Goal: Transaction & Acquisition: Purchase product/service

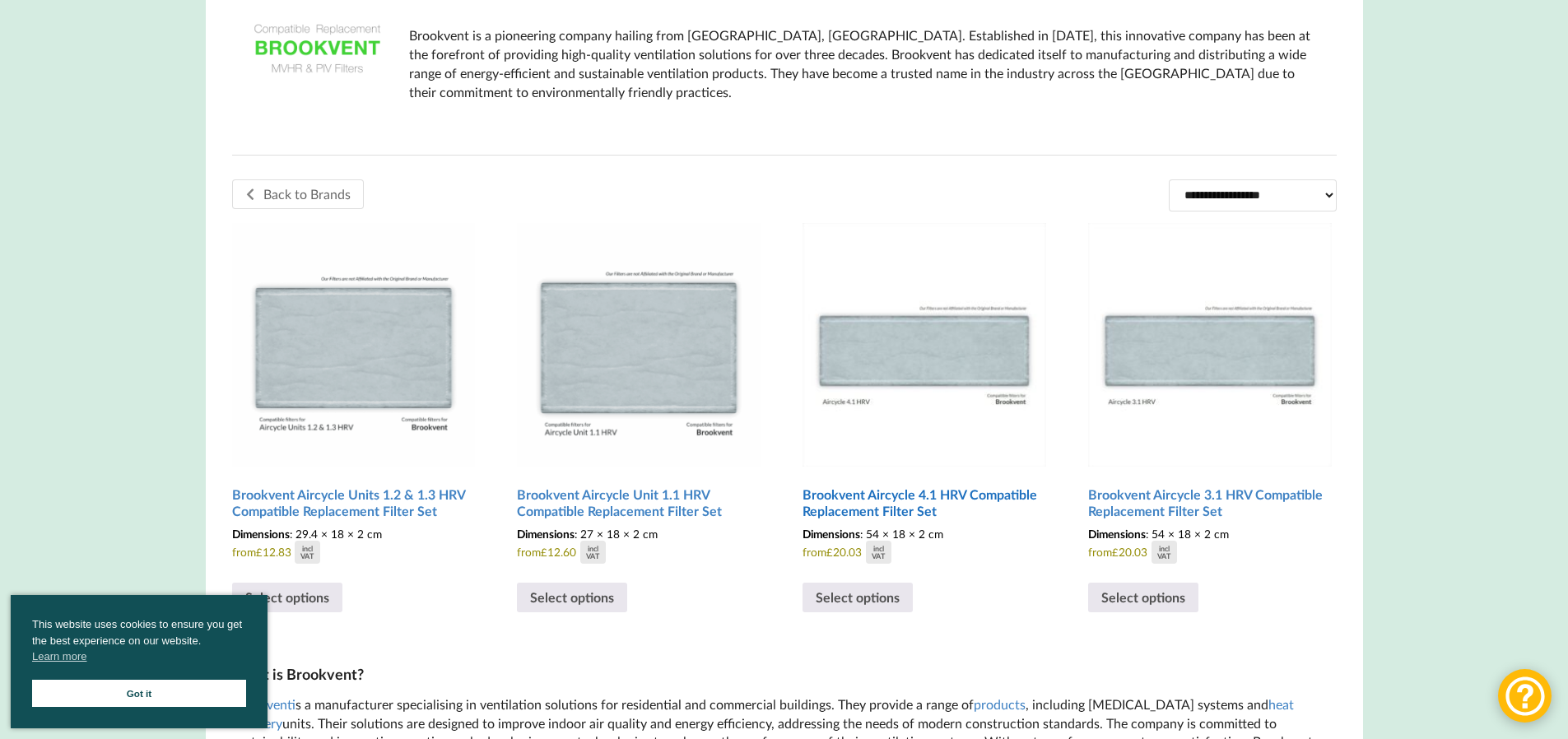
scroll to position [412, 0]
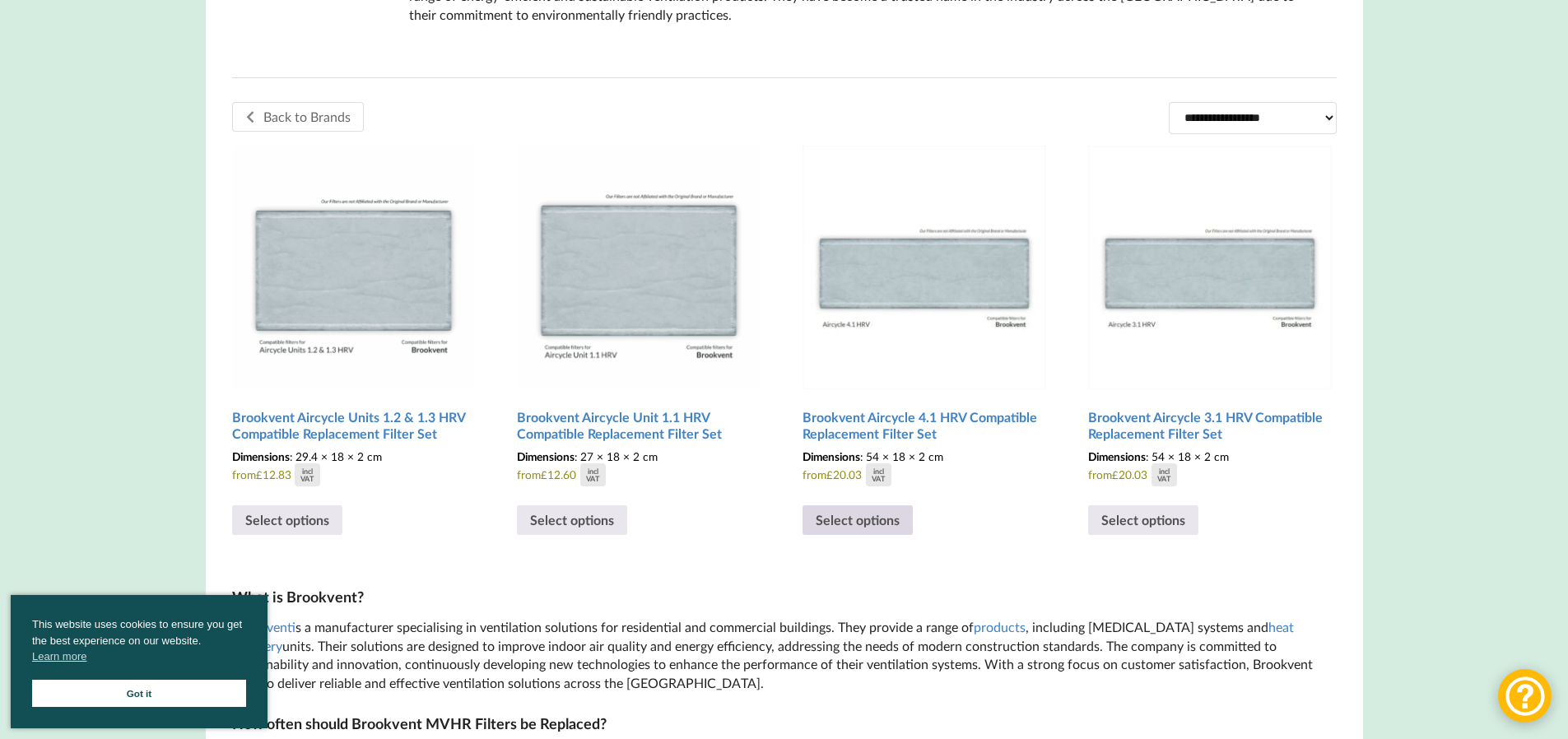
click at [852, 527] on link "Select options" at bounding box center [858, 521] width 111 height 29
click at [1255, 104] on select "**********" at bounding box center [1253, 118] width 168 height 31
click at [1246, 127] on select "**********" at bounding box center [1253, 118] width 168 height 31
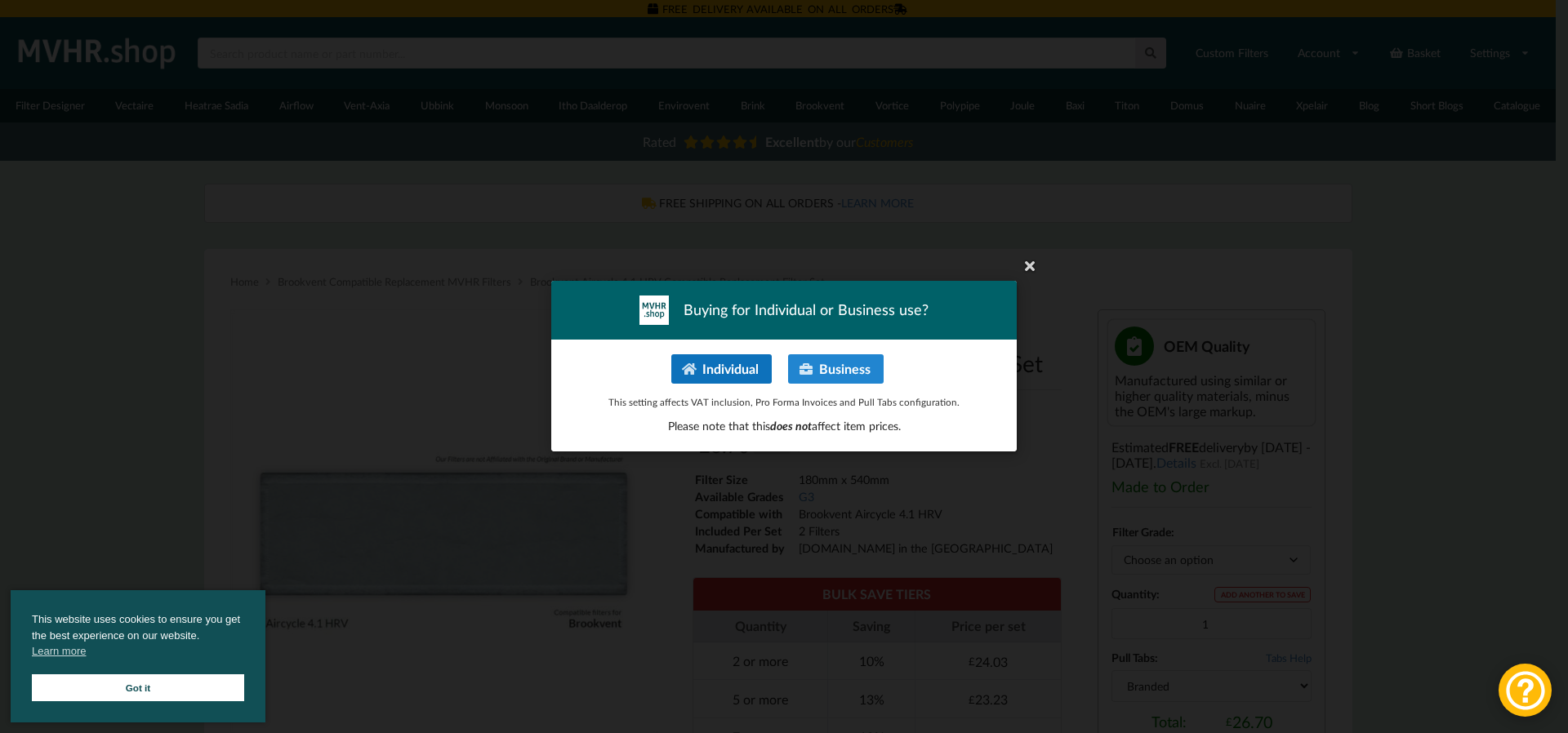
click at [749, 372] on button "Individual" at bounding box center [721, 369] width 101 height 29
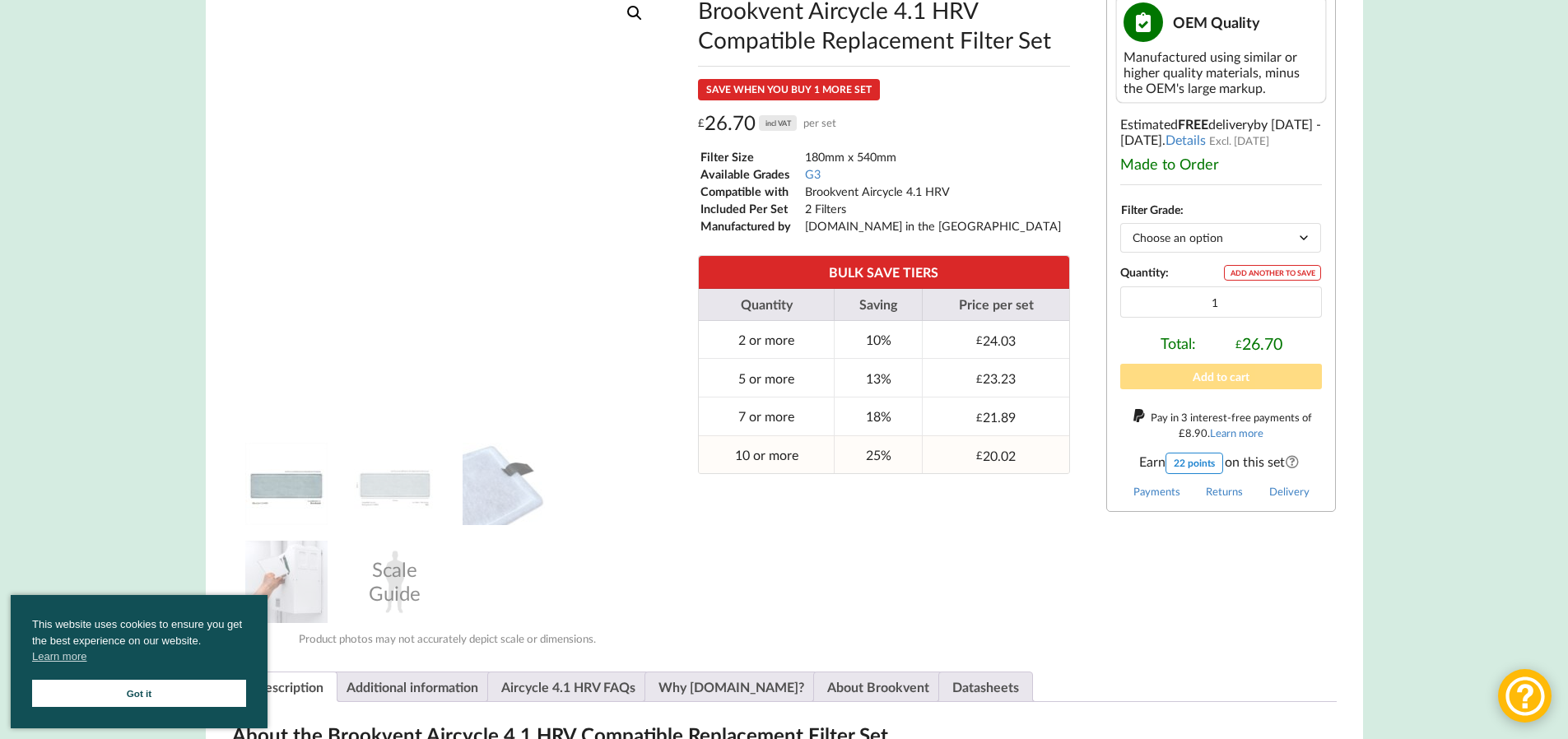
scroll to position [329, 0]
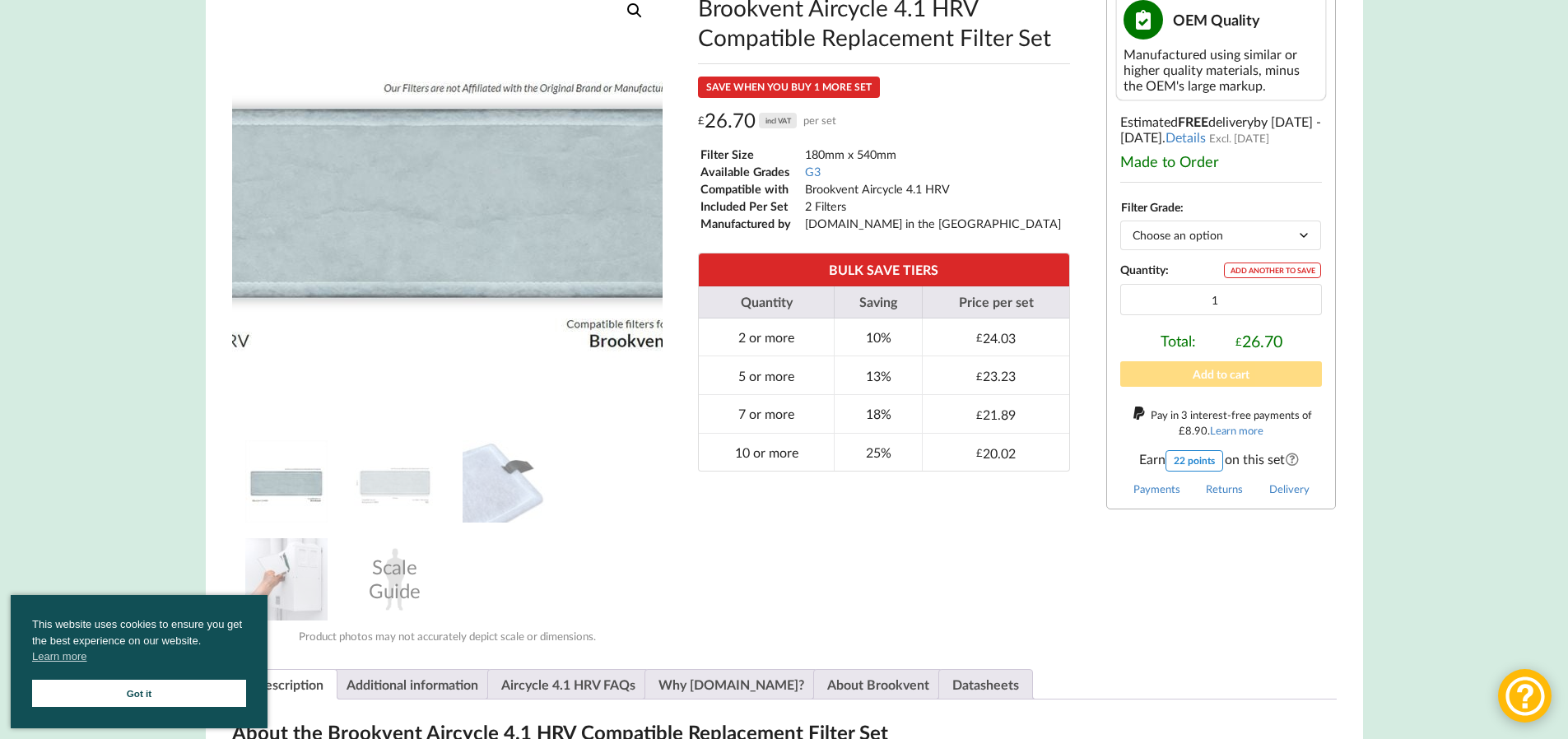
click at [544, 255] on img at bounding box center [396, 186] width 659 height 659
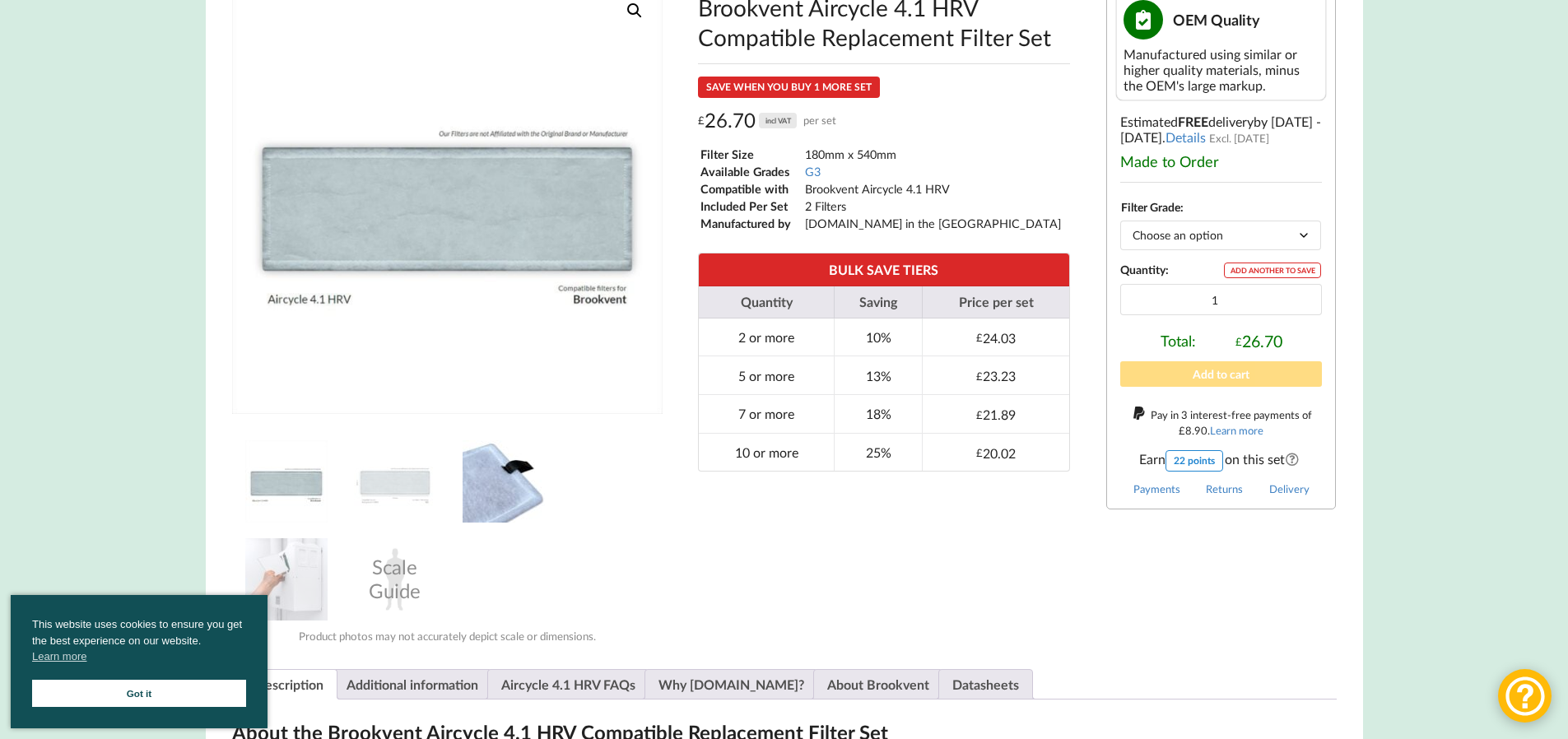
click at [521, 493] on img at bounding box center [503, 481] width 82 height 82
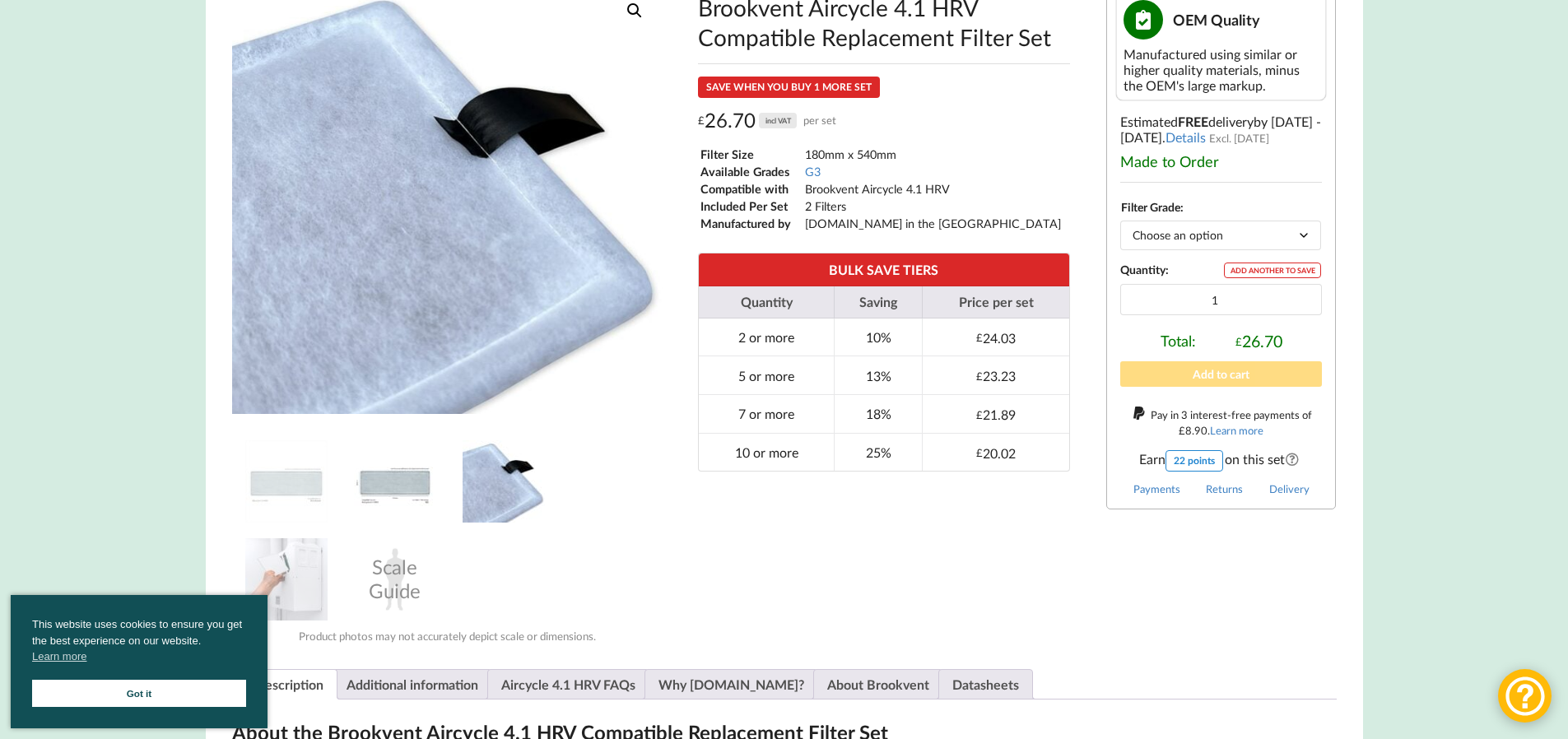
click at [396, 487] on img at bounding box center [394, 481] width 82 height 82
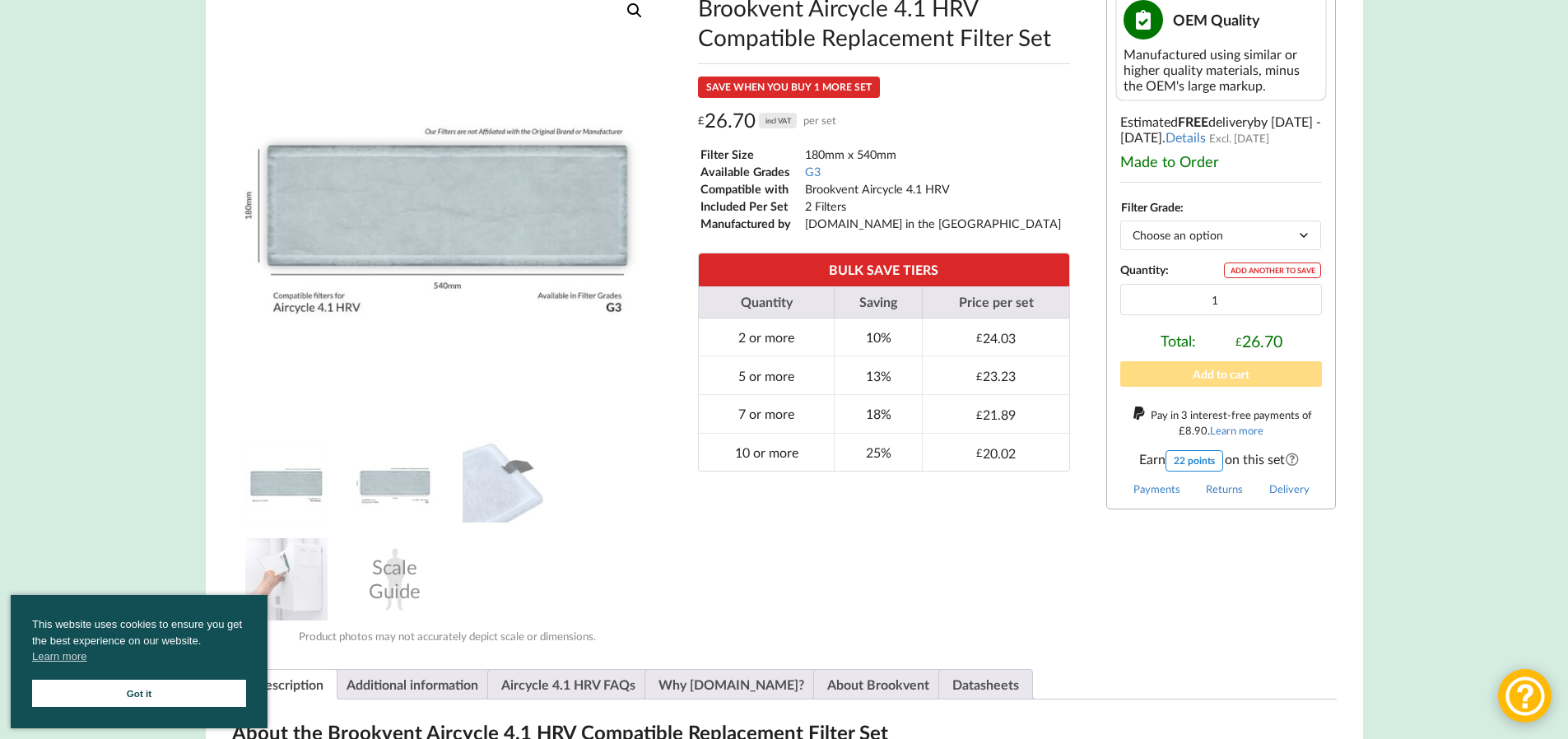
click at [263, 497] on img at bounding box center [286, 481] width 82 height 82
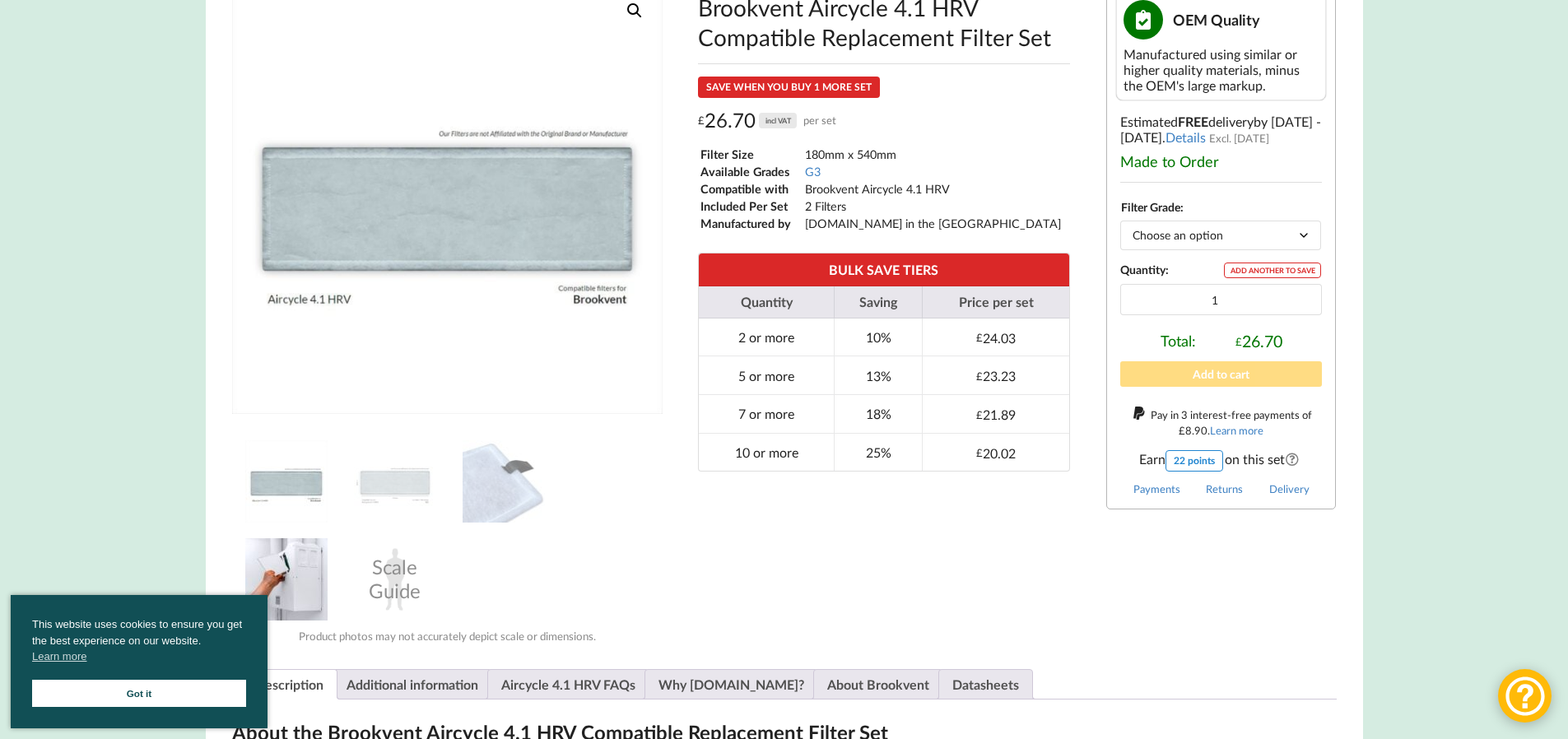
click at [275, 579] on img at bounding box center [286, 579] width 82 height 82
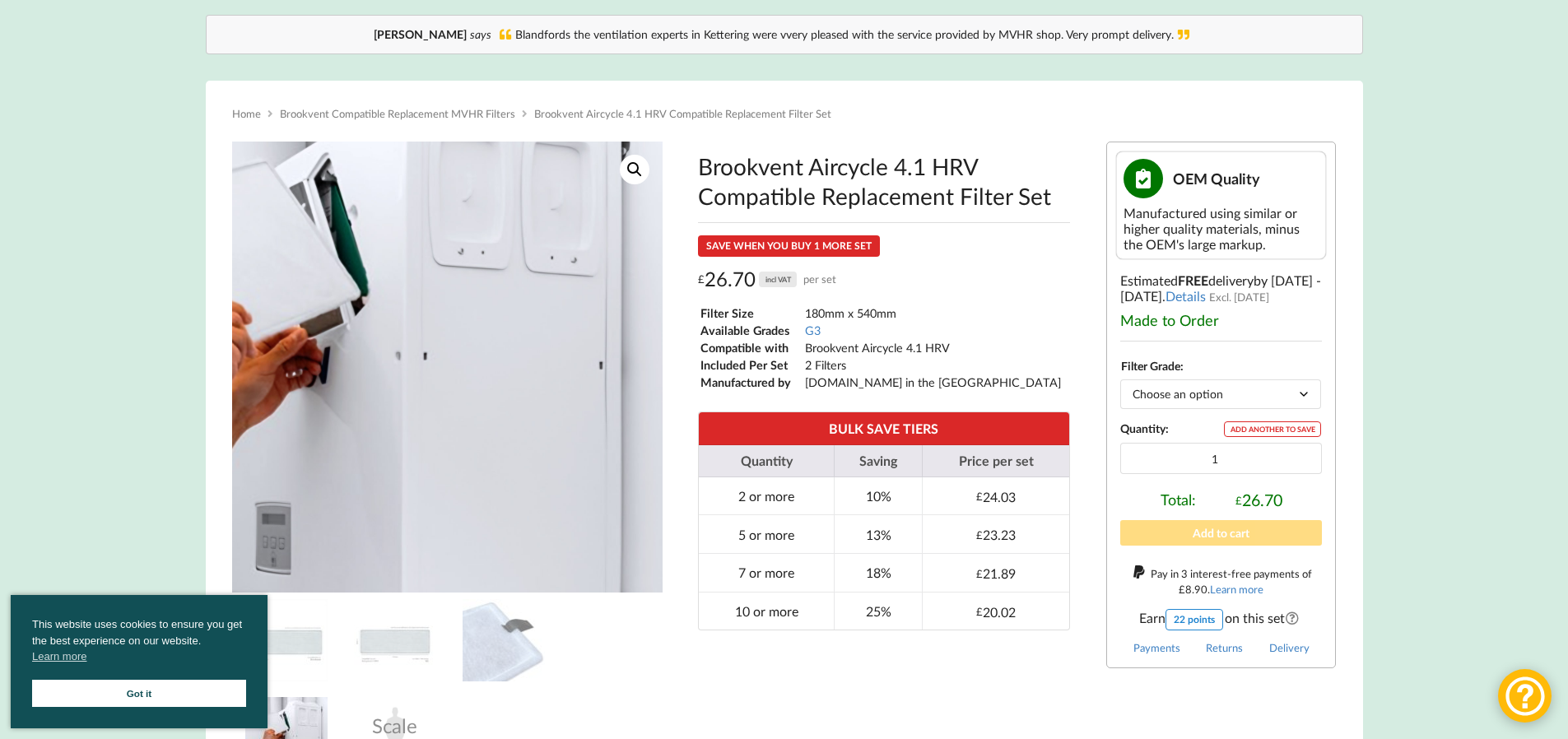
scroll to position [165, 0]
